Goal: Task Accomplishment & Management: Manage account settings

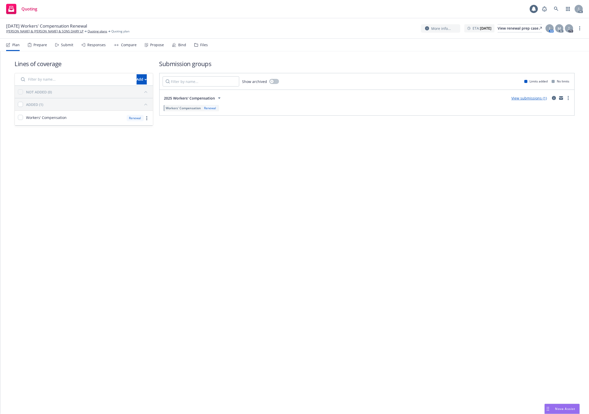
click at [196, 47] on div "Files" at bounding box center [201, 45] width 14 height 12
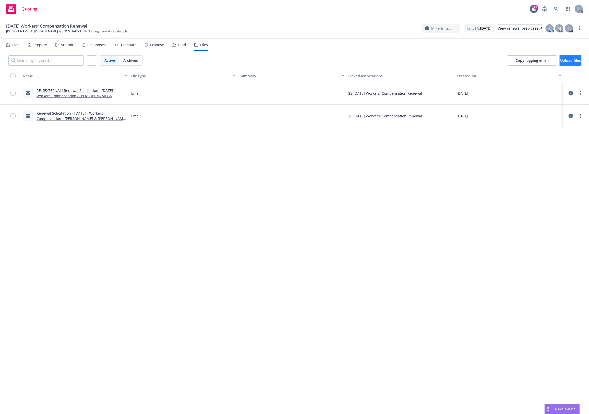
drag, startPoint x: 563, startPoint y: 58, endPoint x: 559, endPoint y: 58, distance: 3.8
click at [561, 58] on span "Upload files" at bounding box center [571, 60] width 21 height 5
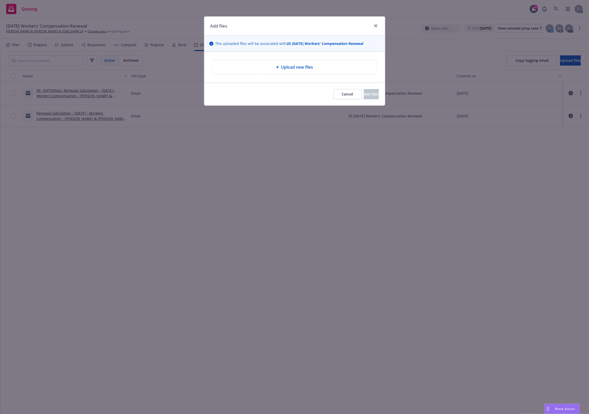
click at [278, 62] on div "Upload new files" at bounding box center [295, 67] width 164 height 14
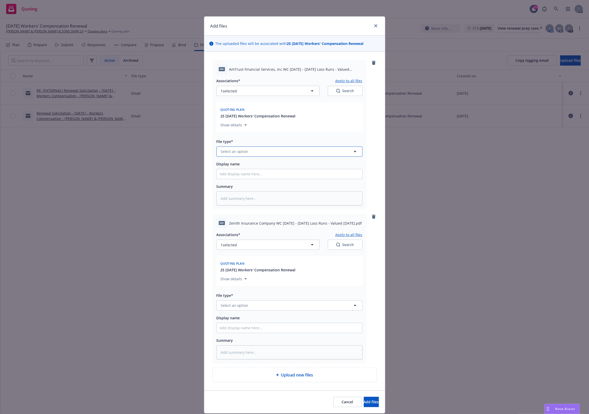
click at [248, 148] on button "Select an option" at bounding box center [290, 152] width 146 height 10
type input "`"
type textarea "x"
paste input "Loss Runs"
type input "Loss Runs"
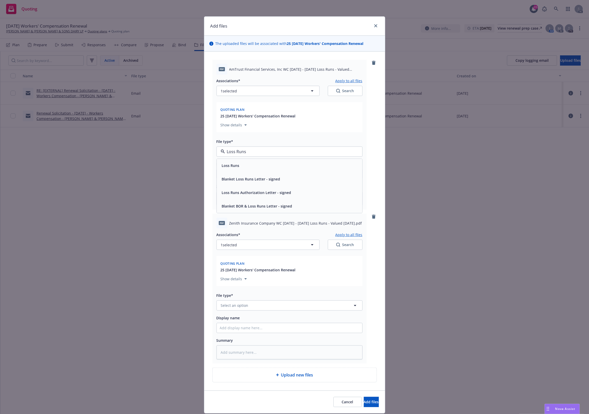
click at [246, 165] on div "Loss Runs" at bounding box center [290, 165] width 140 height 7
type textarea "x"
click at [230, 309] on button "Select an option" at bounding box center [290, 306] width 146 height 10
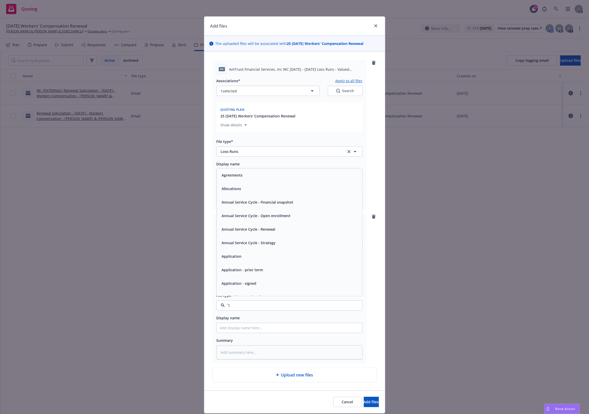
paste input "Loss Runs"
type input "Loss Runs"
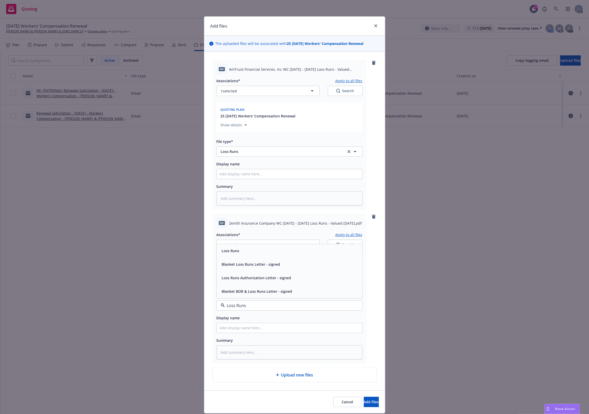
click at [229, 252] on span "Loss Runs" at bounding box center [231, 250] width 18 height 5
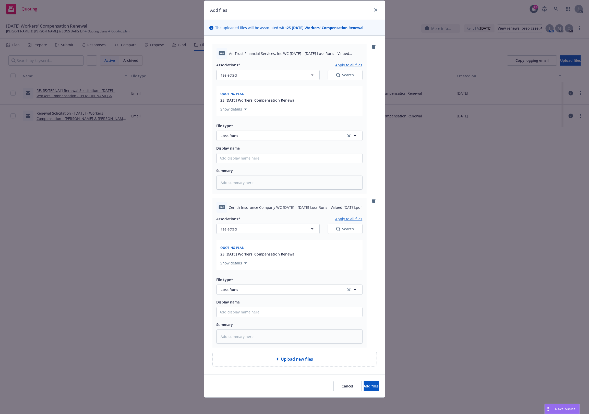
drag, startPoint x: 339, startPoint y: 218, endPoint x: 324, endPoint y: 229, distance: 17.8
click at [326, 228] on div "Associations* Apply to all files 1 selected Search" at bounding box center [290, 225] width 146 height 18
click at [303, 229] on button "1 selected" at bounding box center [268, 229] width 103 height 10
type textarea "x"
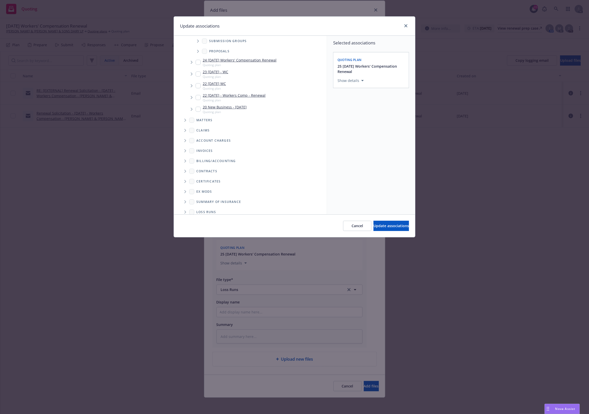
scroll to position [61, 0]
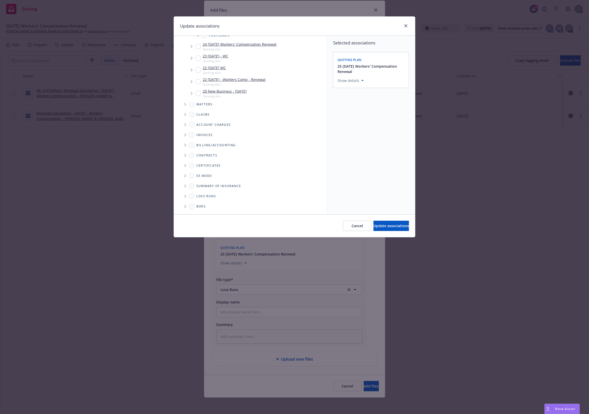
click at [187, 197] on icon "Folder Tree Example" at bounding box center [185, 196] width 2 height 3
click at [210, 197] on link "New Loss Runs folder" at bounding box center [223, 195] width 37 height 5
checkbox input "true"
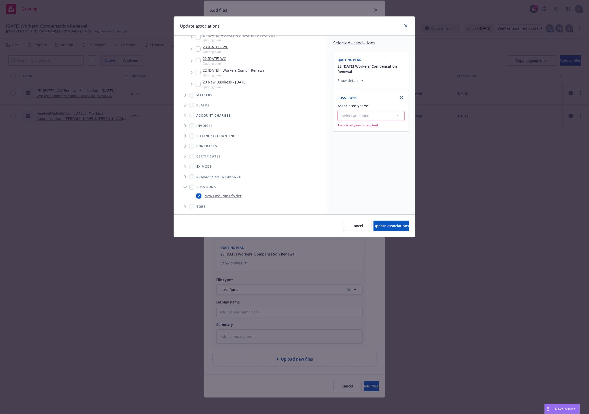
drag, startPoint x: 376, startPoint y: 106, endPoint x: 370, endPoint y: 114, distance: 10.2
click at [376, 108] on div "Associated years*" at bounding box center [371, 106] width 67 height 6
click at [369, 116] on div "Select an option" at bounding box center [369, 115] width 54 height 5
click at [357, 167] on div "2025" at bounding box center [385, 168] width 94 height 14
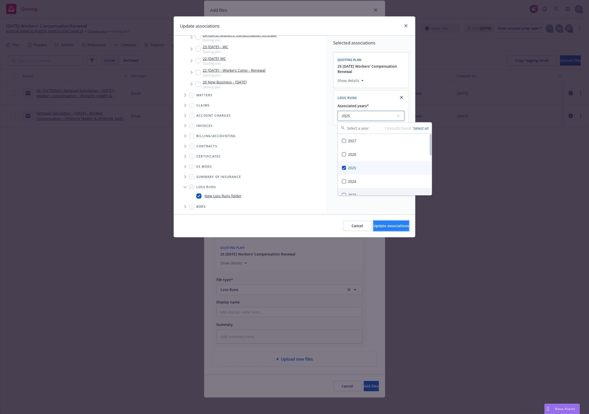
click at [374, 224] on span "Update associations" at bounding box center [392, 226] width 36 height 5
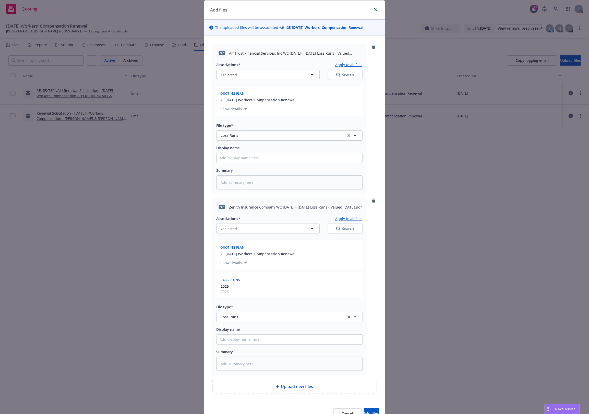
click at [354, 218] on button "Apply to all files" at bounding box center [349, 219] width 27 height 6
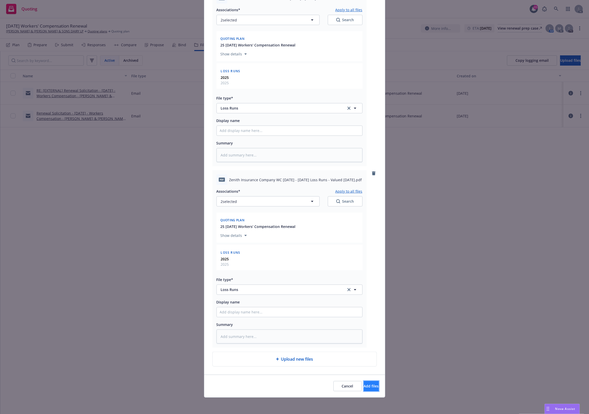
click at [364, 391] on button "Add files" at bounding box center [371, 386] width 15 height 10
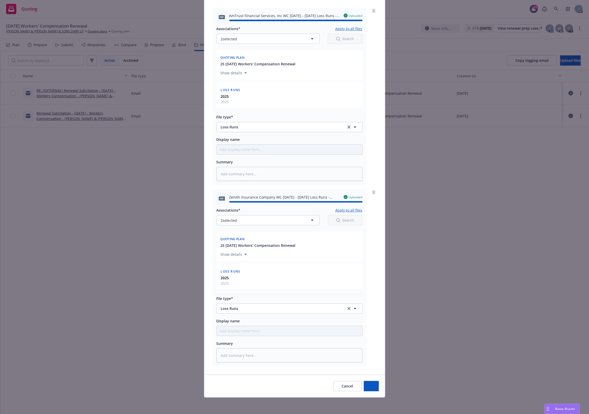
type textarea "x"
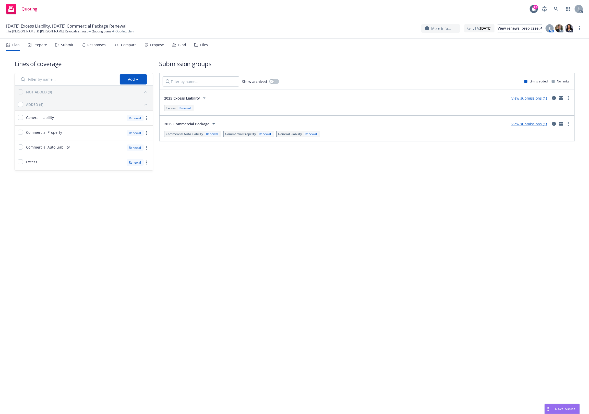
click at [202, 41] on div "Files" at bounding box center [201, 45] width 14 height 12
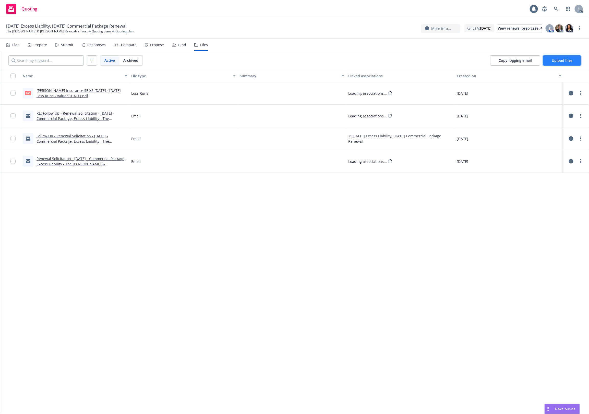
click at [553, 59] on span "Upload files" at bounding box center [562, 60] width 21 height 5
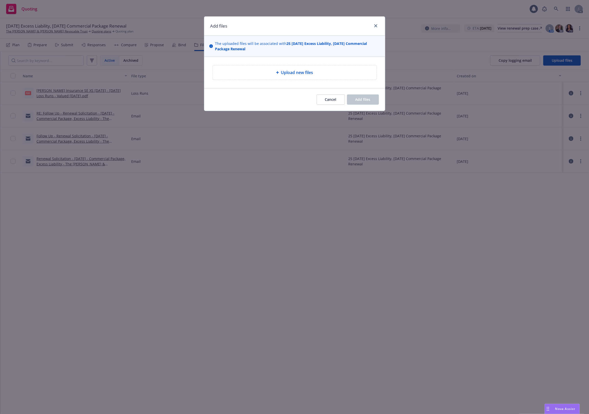
click at [321, 76] on div "Upload new files" at bounding box center [295, 72] width 156 height 6
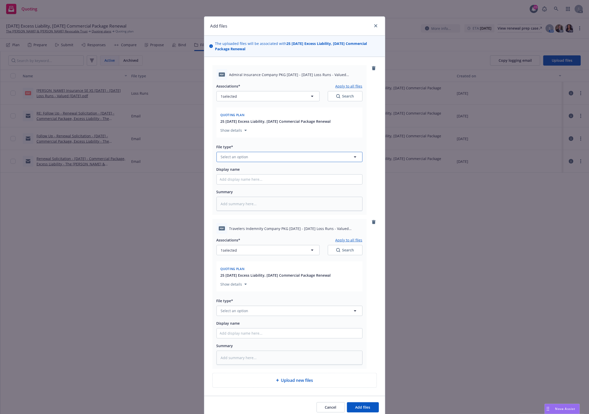
click at [241, 152] on button "Select an option" at bounding box center [290, 157] width 146 height 10
type input "`"
type textarea "x"
paste input "Loss Runs"
type input "Loss Runs"
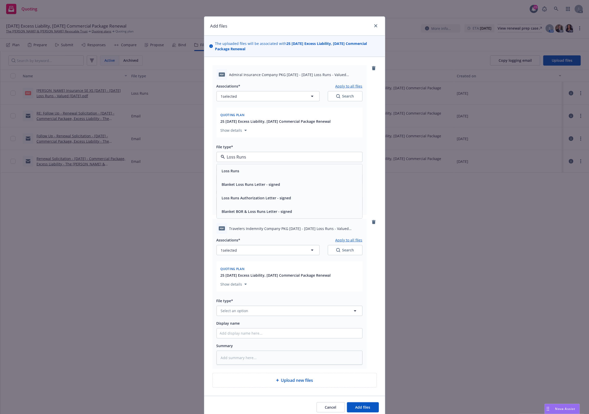
click at [238, 170] on div "Loss Runs" at bounding box center [290, 170] width 140 height 7
type textarea "x"
click at [243, 315] on button "Select an option" at bounding box center [290, 311] width 146 height 10
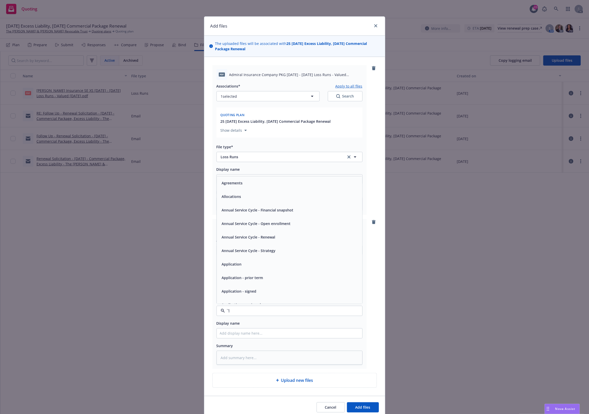
paste input "Loss Runs"
type input "Loss Runs"
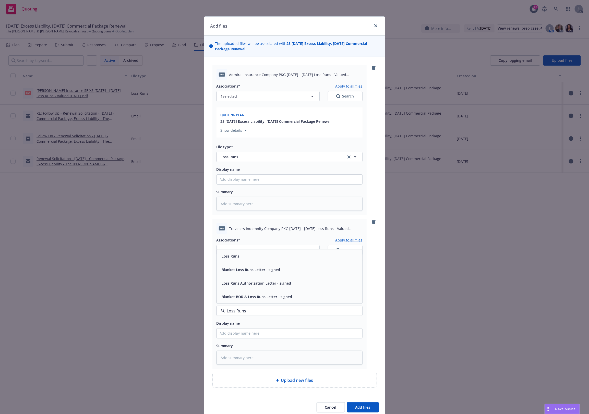
click at [251, 254] on div "Loss Runs" at bounding box center [290, 256] width 140 height 7
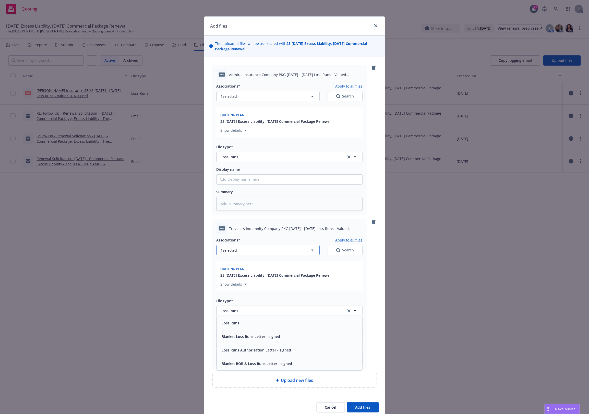
click at [253, 248] on button "1 selected" at bounding box center [268, 250] width 103 height 10
type textarea "x"
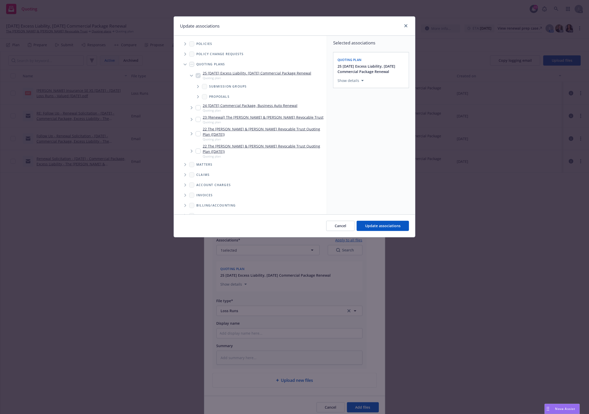
scroll to position [65, 0]
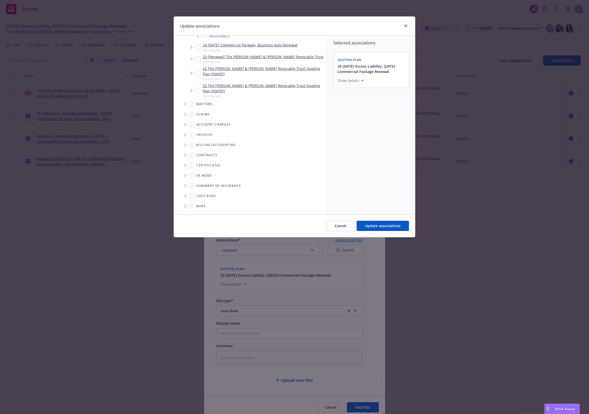
click at [206, 196] on span "Loss Runs" at bounding box center [206, 196] width 20 height 3
drag, startPoint x: 187, startPoint y: 197, endPoint x: 184, endPoint y: 196, distance: 2.9
click at [184, 196] on span "Folder Tree Example" at bounding box center [185, 196] width 8 height 8
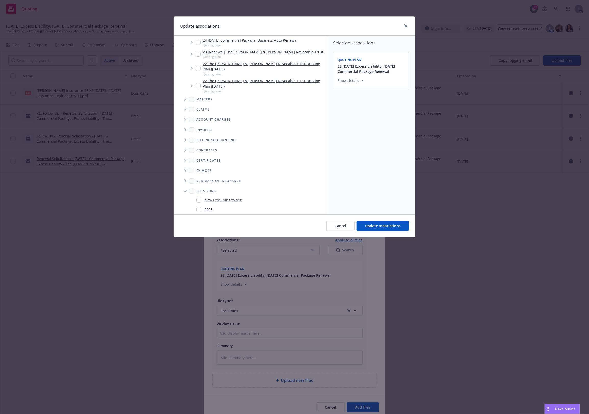
click at [184, 192] on icon "Folder Tree Example" at bounding box center [185, 192] width 3 height 2
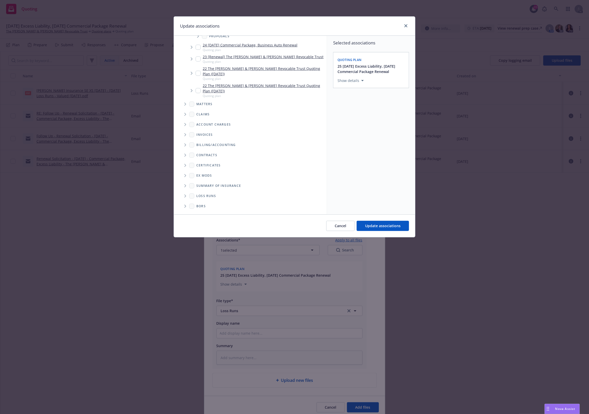
drag, startPoint x: 186, startPoint y: 203, endPoint x: 186, endPoint y: 199, distance: 4.1
click at [186, 202] on div "BORs" at bounding box center [254, 206] width 146 height 10
click at [186, 199] on span "Folder Tree Example" at bounding box center [185, 196] width 8 height 8
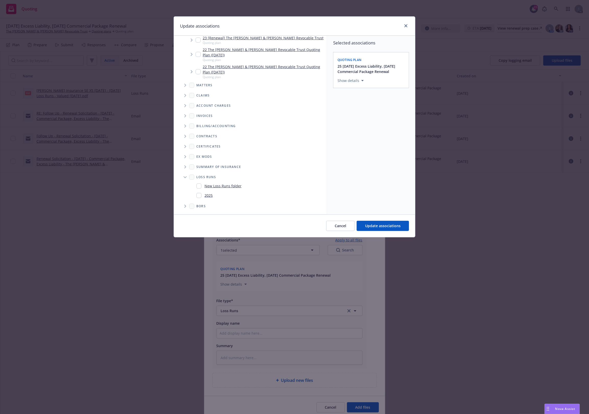
scroll to position [84, 0]
drag, startPoint x: 204, startPoint y: 196, endPoint x: 314, endPoint y: 217, distance: 111.2
click at [207, 196] on div "2025" at bounding box center [204, 195] width 16 height 7
checkbox input "true"
drag, startPoint x: 384, startPoint y: 225, endPoint x: 381, endPoint y: 228, distance: 3.1
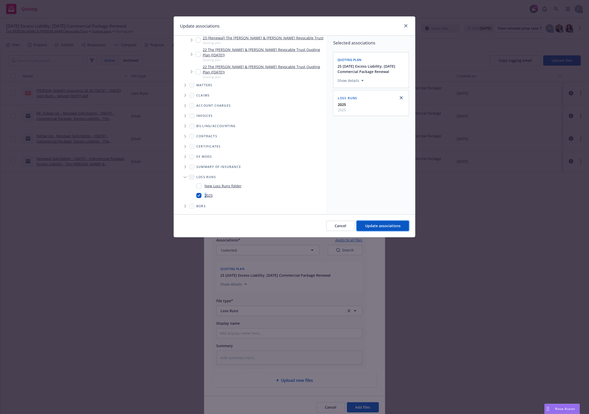
click at [385, 223] on button "Update associations" at bounding box center [383, 226] width 52 height 10
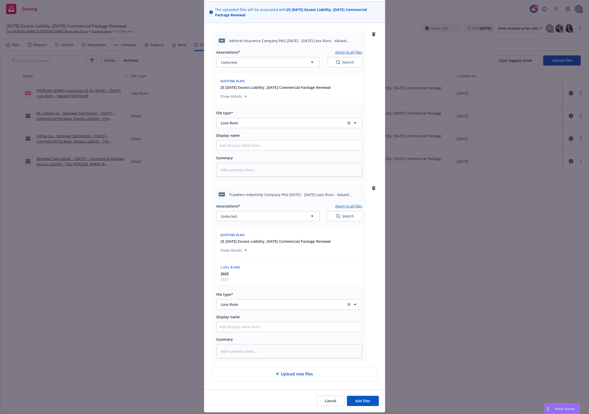
scroll to position [49, 0]
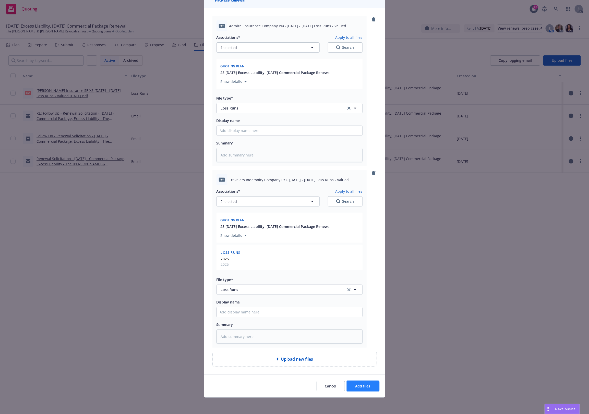
click at [370, 388] on button "Add files" at bounding box center [363, 386] width 32 height 10
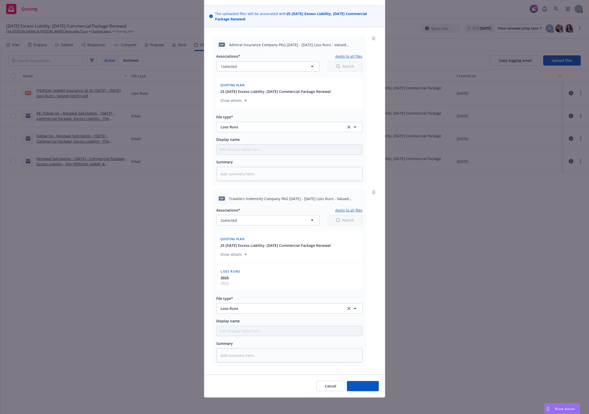
scroll to position [30, 0]
type textarea "x"
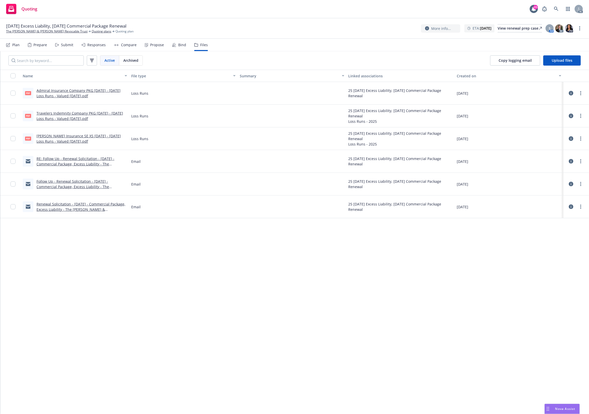
drag, startPoint x: 317, startPoint y: 220, endPoint x: 327, endPoint y: 187, distance: 34.3
click at [322, 203] on div "Name File type Summary Linked associations Created on pdf Admiral Insurance Com…" at bounding box center [294, 242] width 589 height 345
drag, startPoint x: 186, startPoint y: 244, endPoint x: 222, endPoint y: 160, distance: 92.1
click at [193, 224] on div "Name File type Summary Linked associations Created on pdf Admiral Insurance Com…" at bounding box center [294, 242] width 589 height 345
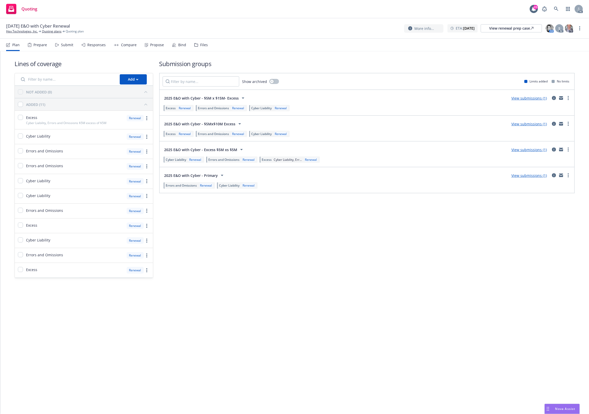
drag, startPoint x: 365, startPoint y: 260, endPoint x: 345, endPoint y: 248, distance: 23.2
click at [354, 270] on div "Submission groups Show archived Limits added No limits 2025 E&O with Cyber - $5…" at bounding box center [367, 169] width 416 height 219
click at [203, 48] on div "Files" at bounding box center [201, 45] width 14 height 12
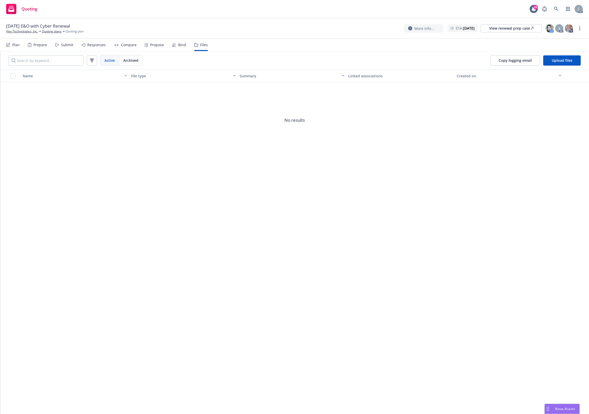
drag, startPoint x: 564, startPoint y: 66, endPoint x: 559, endPoint y: 66, distance: 5.1
click at [564, 66] on div "Copy logging email Upload files" at bounding box center [535, 60] width 107 height 18
click at [562, 60] on span "Upload files" at bounding box center [562, 60] width 21 height 5
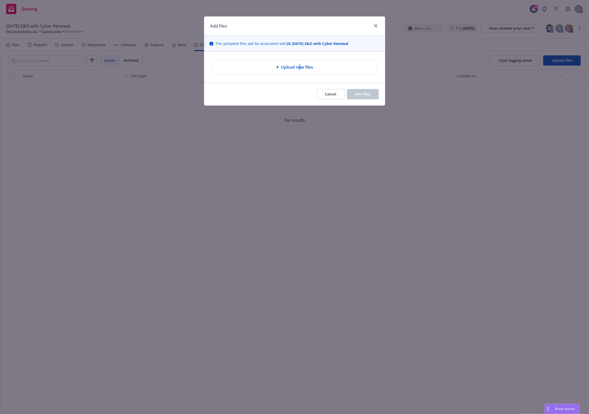
drag, startPoint x: 300, startPoint y: 72, endPoint x: 300, endPoint y: 68, distance: 3.4
click at [300, 68] on div "Upload new files" at bounding box center [295, 67] width 164 height 14
click at [288, 68] on div "Upload new files" at bounding box center [295, 67] width 165 height 15
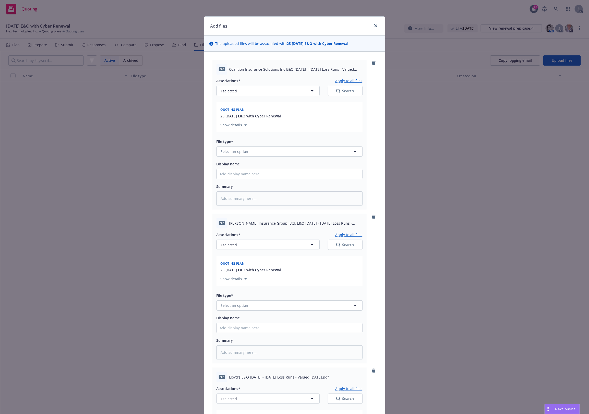
click at [242, 99] on div "Associations* Apply to all files 1 selected Search Quoting plan 25 11/20/25 E&O…" at bounding box center [290, 106] width 146 height 57
click at [246, 94] on button "1 selected" at bounding box center [268, 91] width 103 height 10
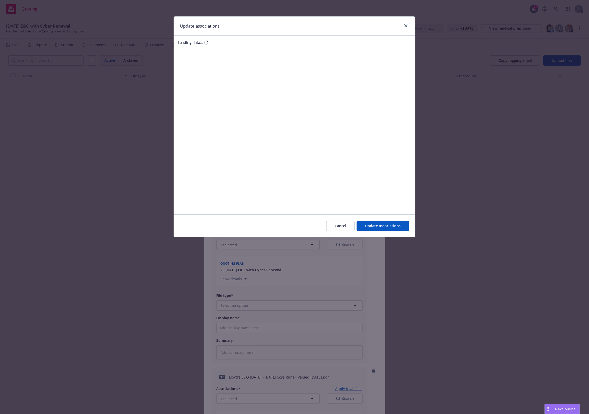
type textarea "x"
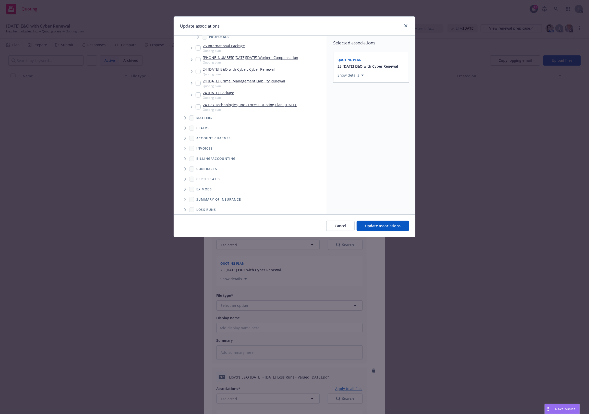
scroll to position [96, 0]
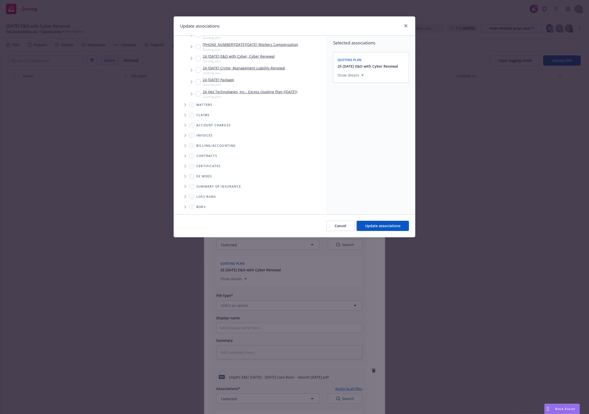
click at [187, 195] on span "Folder Tree Example" at bounding box center [185, 197] width 8 height 8
drag, startPoint x: 203, startPoint y: 215, endPoint x: 203, endPoint y: 212, distance: 3.1
click at [203, 214] on div "Update associations Accessibility guide for tree Tree Example. Navigate the tre…" at bounding box center [295, 126] width 242 height 221
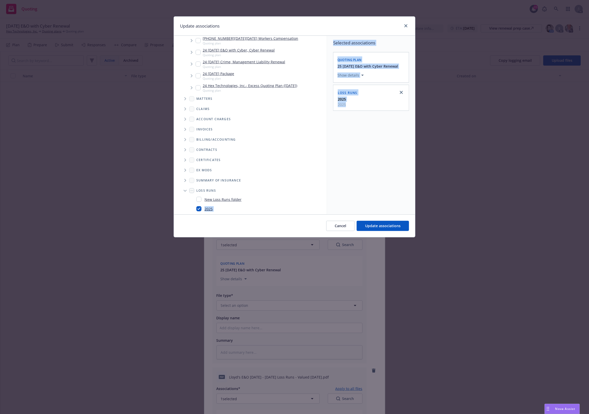
click at [207, 210] on link "2025" at bounding box center [209, 208] width 8 height 5
click at [230, 207] on div "2025" at bounding box center [258, 208] width 129 height 7
checkbox input "true"
drag, startPoint x: 394, startPoint y: 226, endPoint x: 391, endPoint y: 226, distance: 3.3
click at [394, 226] on span "Update associations" at bounding box center [383, 226] width 36 height 5
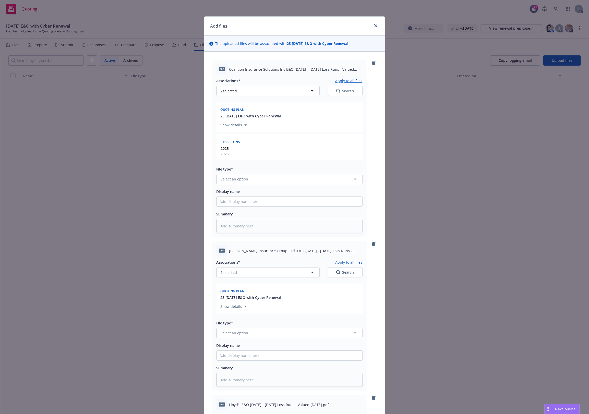
click at [352, 82] on button "Apply to all files" at bounding box center [349, 81] width 27 height 6
type textarea "x"
click at [252, 180] on button "Select an option" at bounding box center [290, 179] width 146 height 10
type input "`"
type textarea "x"
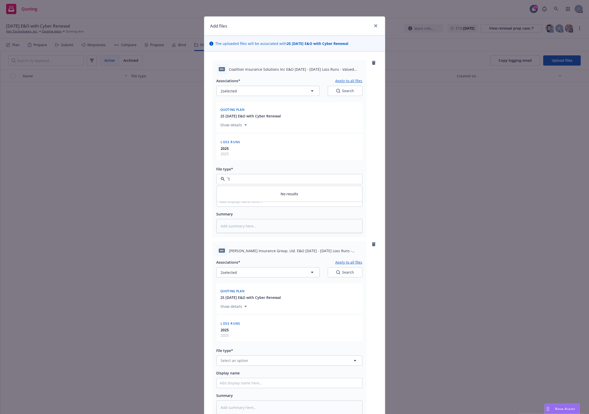
paste input "Loss Runs"
type input "Loss Runs"
click at [249, 189] on div "Loss Runs" at bounding box center [290, 194] width 146 height 14
type textarea "x"
click at [241, 358] on button "Select an option" at bounding box center [290, 361] width 146 height 10
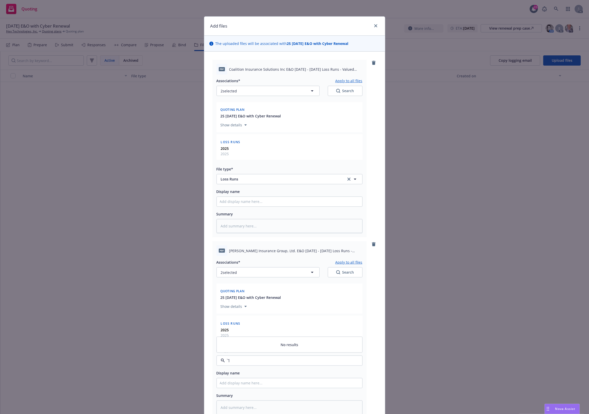
paste input "Loss Runs"
type input "Loss Runs"
click at [235, 306] on span "Loss Runs" at bounding box center [231, 306] width 18 height 5
type textarea "x"
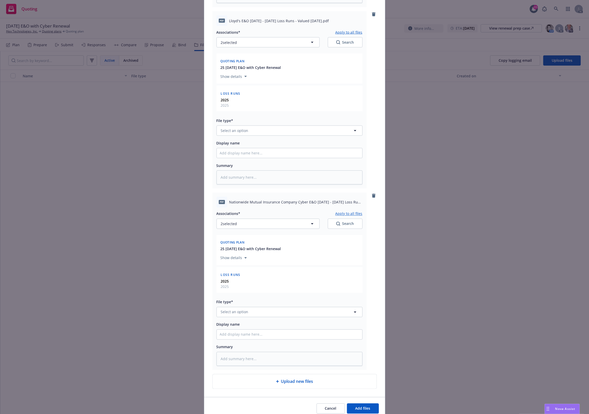
scroll to position [426, 0]
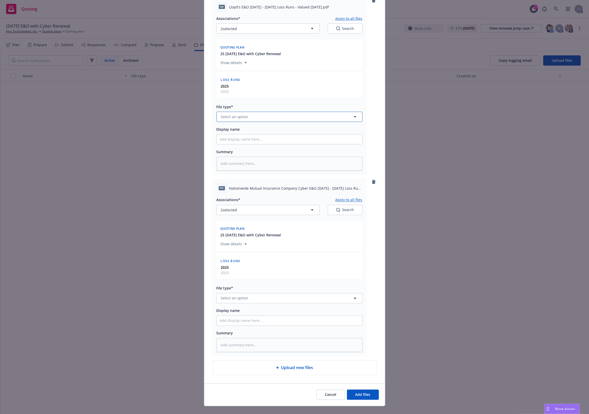
click at [231, 117] on span "Select an option" at bounding box center [235, 116] width 28 height 5
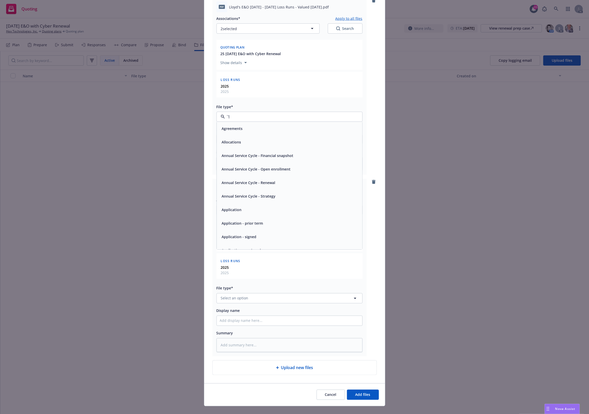
paste input "Loss Runs"
type input "Loss Runs"
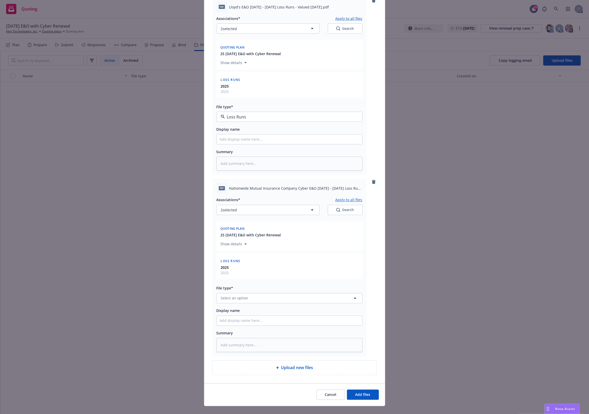
click at [225, 130] on span "Loss Runs" at bounding box center [231, 130] width 18 height 5
type textarea "x"
click at [238, 301] on span "Select an option" at bounding box center [235, 298] width 28 height 5
type input "1"
click at [233, 300] on input "1" at bounding box center [288, 299] width 127 height 6
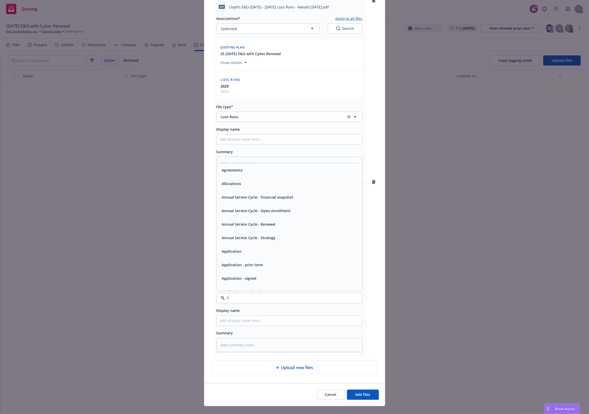
paste input "Loss Runs"
type input "Loss Runs"
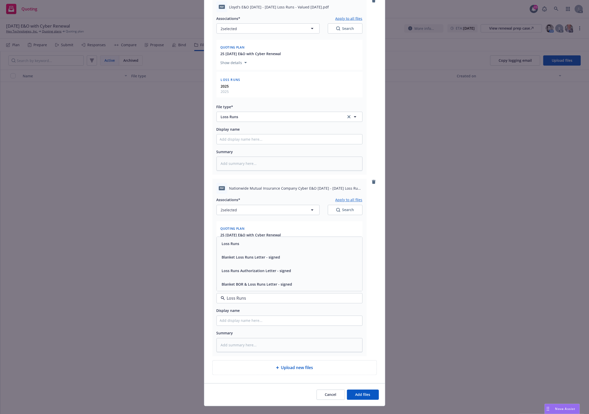
click at [238, 245] on div "Loss Runs" at bounding box center [290, 243] width 140 height 7
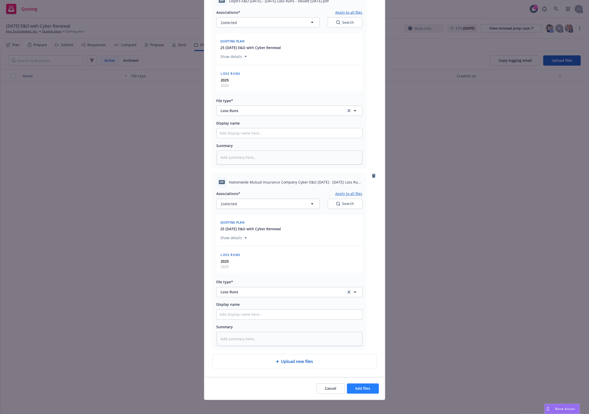
scroll to position [435, 0]
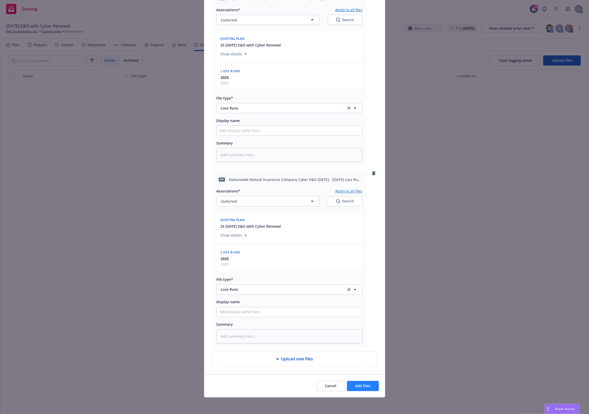
click at [352, 381] on div "Cancel Add files" at bounding box center [294, 386] width 181 height 23
click at [353, 384] on button "Add files" at bounding box center [363, 386] width 32 height 10
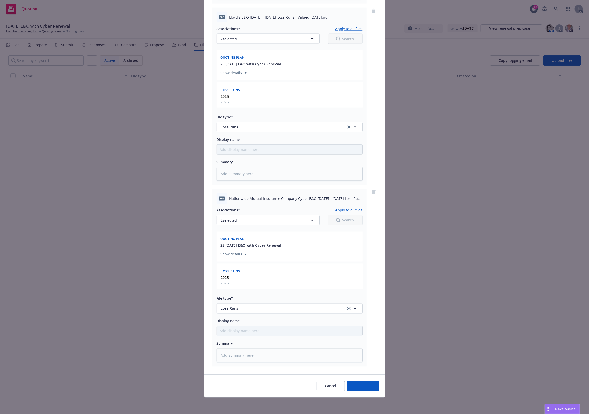
scroll to position [416, 0]
type textarea "x"
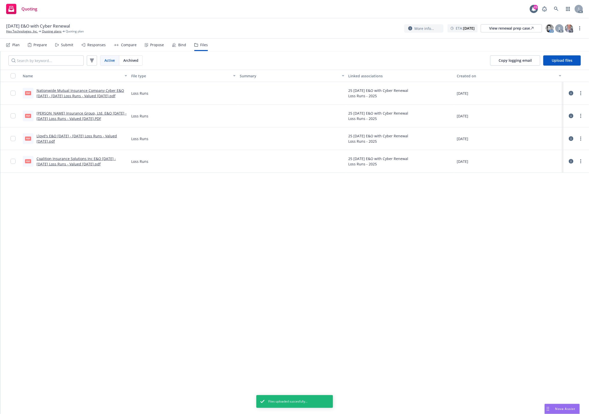
drag, startPoint x: 168, startPoint y: 209, endPoint x: 152, endPoint y: 30, distance: 179.6
click at [173, 189] on div "Name File type Summary Linked associations Created on pdf Nationwide Mutual Ins…" at bounding box center [294, 242] width 589 height 345
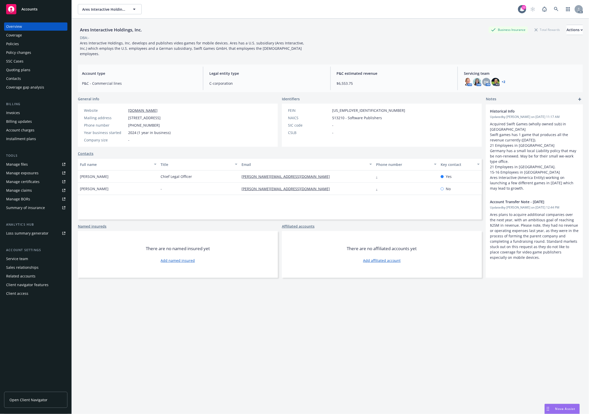
click at [31, 45] on div "Policies" at bounding box center [35, 44] width 59 height 8
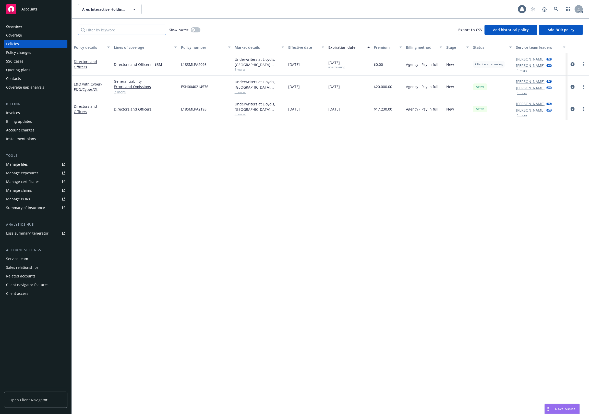
click at [102, 26] on input "Filter by keyword..." at bounding box center [122, 30] width 88 height 10
paste input "L18SMLPA2193"
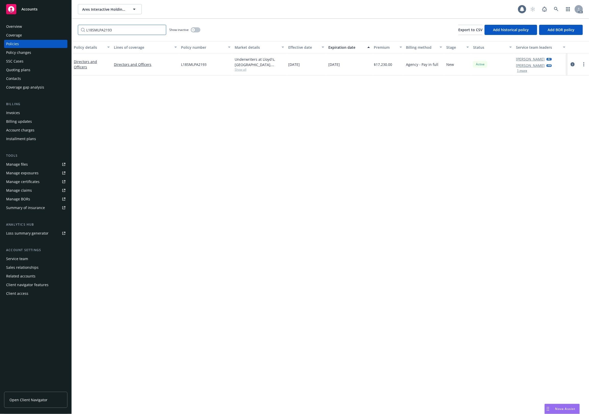
type input "L18SMLPA2193"
click at [574, 62] on link "circleInformation" at bounding box center [573, 64] width 6 height 6
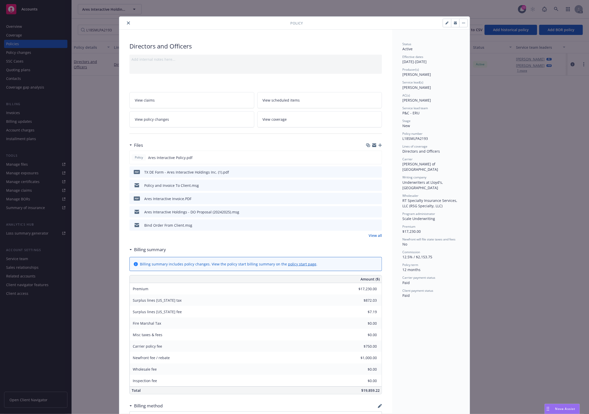
click at [379, 145] on icon "button" at bounding box center [381, 146] width 4 height 4
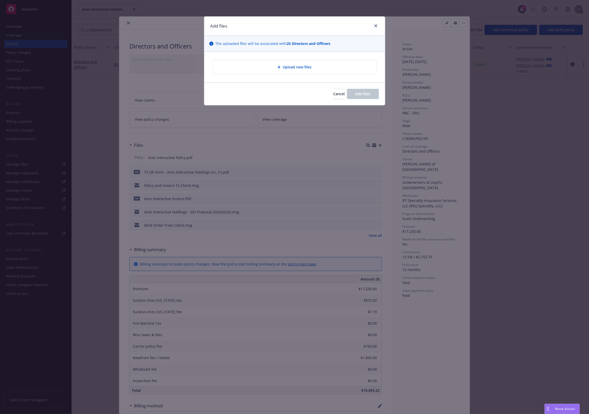
click at [298, 63] on div "Upload new files" at bounding box center [295, 67] width 164 height 14
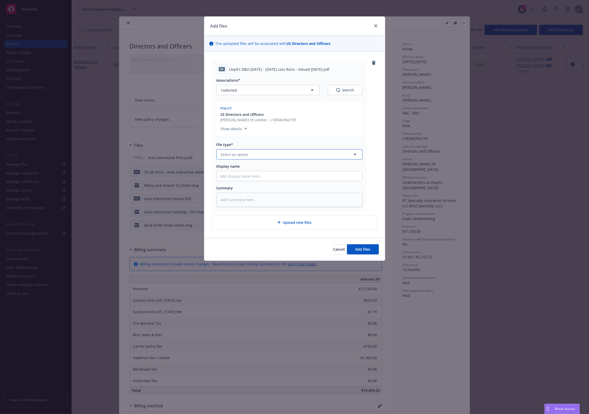
click at [243, 152] on span "Select an option" at bounding box center [235, 154] width 28 height 5
paste input "Loss Runs"
type input "Loss Runs"
click at [241, 165] on div "Loss Runs" at bounding box center [290, 168] width 140 height 7
drag, startPoint x: 235, startPoint y: 175, endPoint x: 235, endPoint y: 178, distance: 2.7
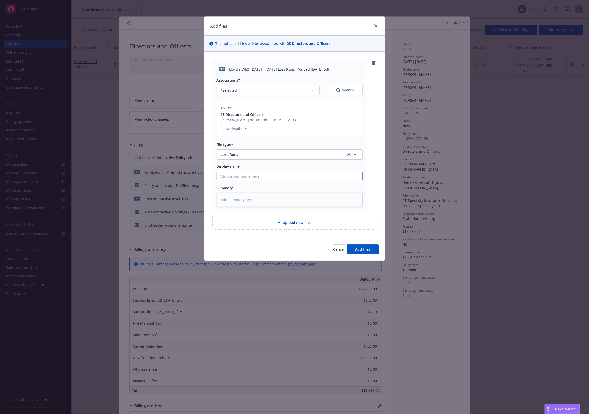
click at [235, 177] on input "Display name" at bounding box center [290, 176] width 146 height 10
click at [335, 89] on button "Search" at bounding box center [345, 90] width 35 height 10
type textarea "x"
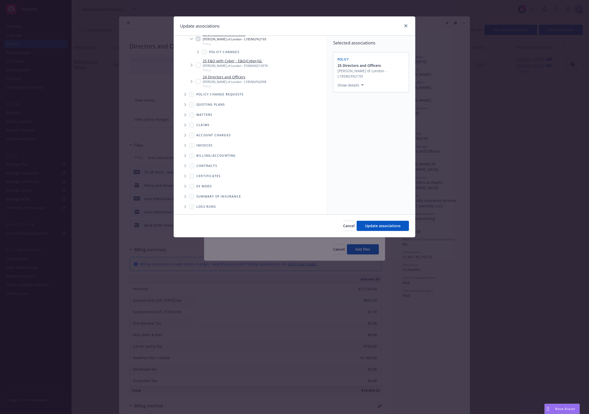
scroll to position [29, 0]
drag, startPoint x: 184, startPoint y: 196, endPoint x: 188, endPoint y: 194, distance: 4.0
click at [184, 195] on span "Folder Tree Example" at bounding box center [185, 197] width 8 height 8
click at [218, 194] on link "New Loss Runs folder" at bounding box center [223, 195] width 37 height 5
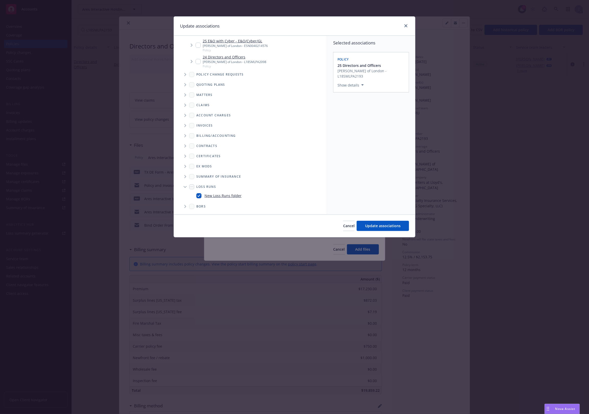
checkbox input "true"
click at [354, 117] on div "Select an option" at bounding box center [369, 119] width 54 height 5
drag, startPoint x: 347, startPoint y: 126, endPoint x: 313, endPoint y: 124, distance: 33.8
click at [321, 125] on body "Accounts Overview Coverage Policies Policy changes SSC Cases Quoting plans Cont…" at bounding box center [294, 207] width 589 height 414
type input "L"
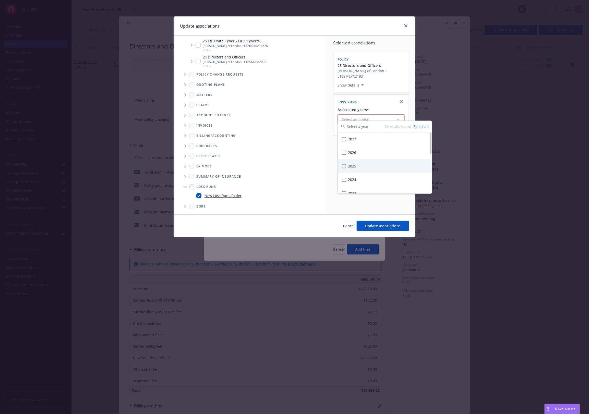
click at [363, 168] on div "2025" at bounding box center [385, 167] width 94 height 14
click at [375, 228] on span "Update associations" at bounding box center [383, 226] width 36 height 5
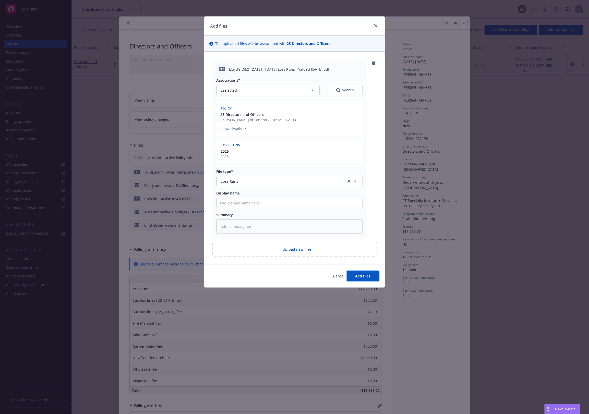
click at [363, 274] on span "Add files" at bounding box center [363, 276] width 15 height 5
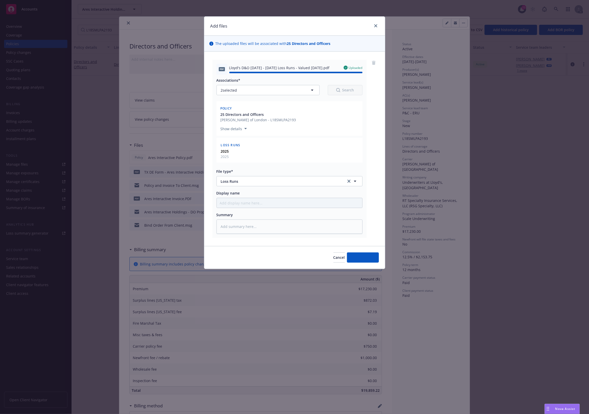
type textarea "x"
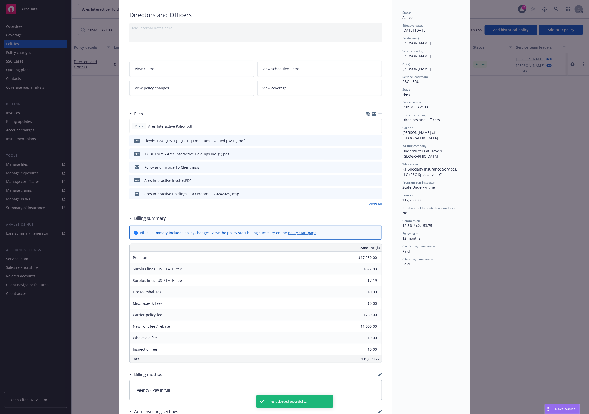
scroll to position [0, 0]
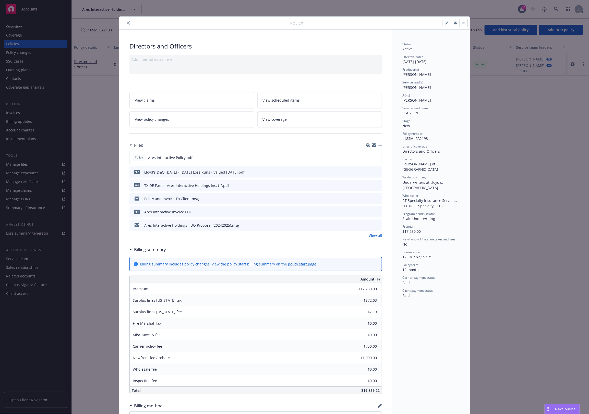
click at [127, 22] on icon "close" at bounding box center [128, 22] width 3 height 3
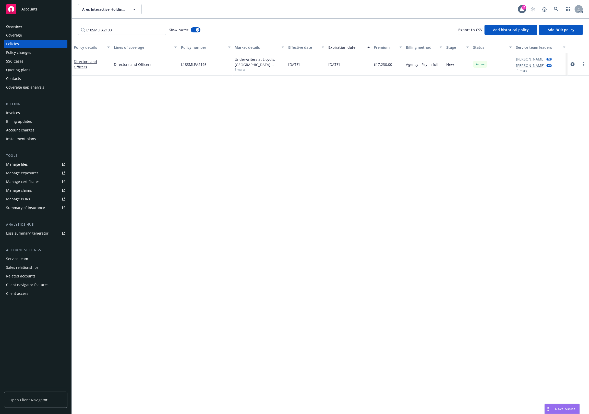
drag, startPoint x: 249, startPoint y: 183, endPoint x: 252, endPoint y: 77, distance: 105.8
click at [250, 180] on div "Policy details Lines of coverage Policy number Market details Effective date Ex…" at bounding box center [331, 227] width 518 height 373
